Goal: Task Accomplishment & Management: Use online tool/utility

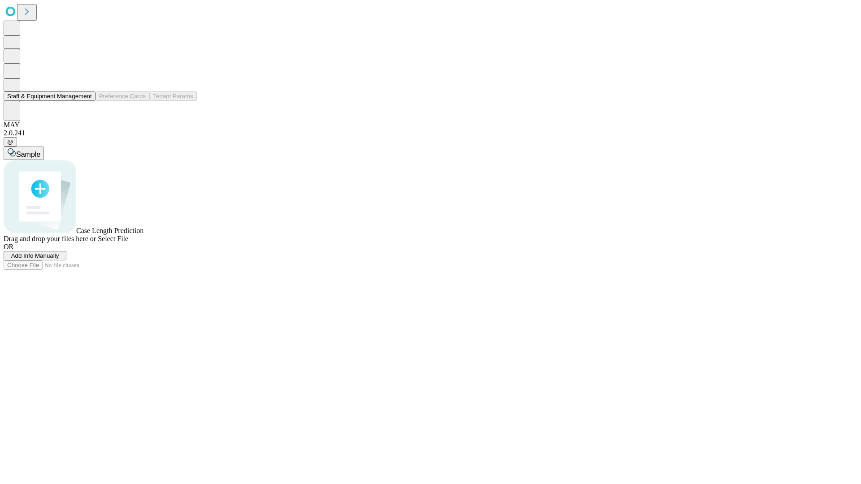
click at [86, 101] on button "Staff & Equipment Management" at bounding box center [50, 95] width 92 height 9
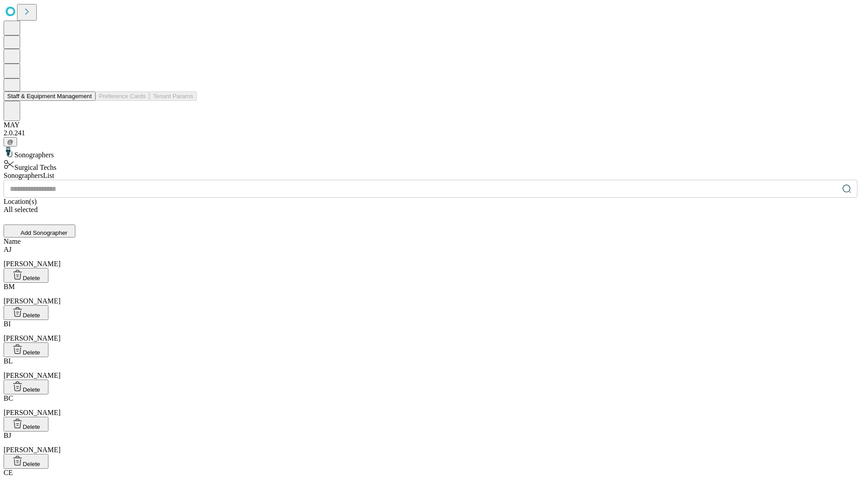
click at [86, 101] on button "Staff & Equipment Management" at bounding box center [50, 95] width 92 height 9
